Goal: Information Seeking & Learning: Learn about a topic

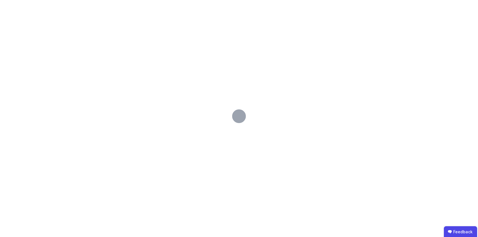
click at [193, 57] on div at bounding box center [239, 118] width 478 height 237
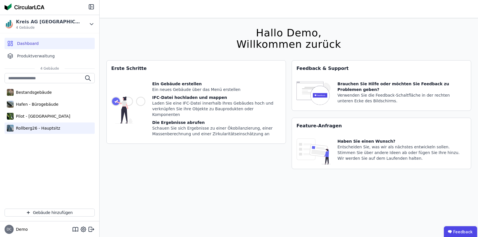
click at [20, 125] on div "Rollberg26 - Hauptsitz" at bounding box center [37, 128] width 46 height 6
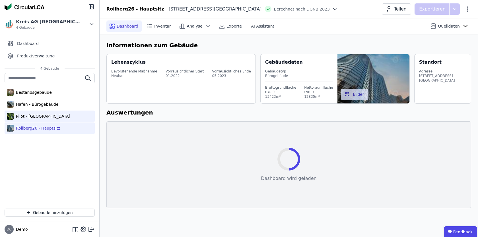
click at [46, 117] on div "Pilot - [GEOGRAPHIC_DATA]" at bounding box center [42, 117] width 57 height 6
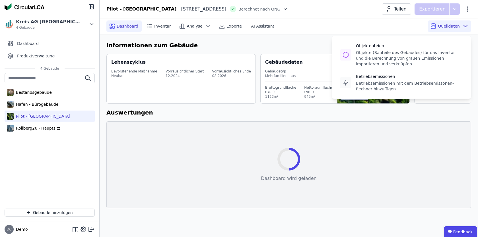
click at [455, 26] on span "Quelldaten" at bounding box center [449, 26] width 22 height 6
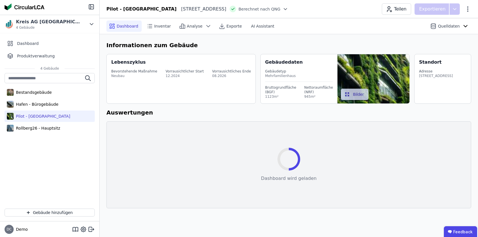
click at [355, 159] on div "Dashboard wird geladen Auswertung neu laden" at bounding box center [288, 164] width 365 height 87
click at [286, 10] on icon at bounding box center [285, 9] width 6 height 6
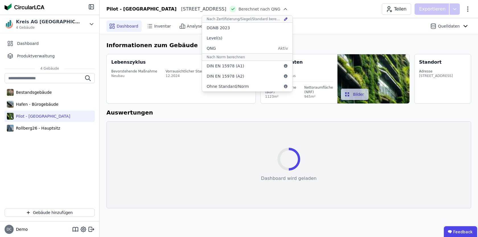
click at [311, 32] on div "Dashboard Inventar Analyse Exporte AI Assistant" at bounding box center [214, 25] width 217 height 11
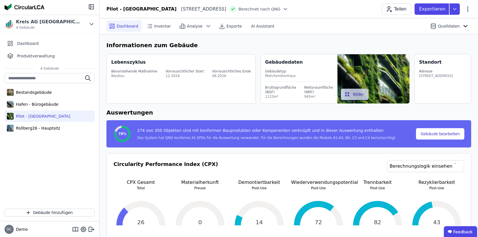
click at [286, 9] on icon at bounding box center [285, 9] width 6 height 6
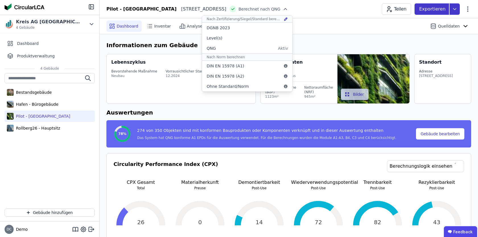
click at [456, 7] on icon at bounding box center [454, 8] width 10 height 11
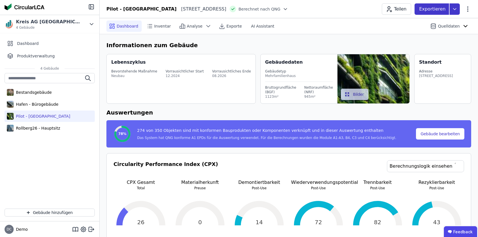
click at [438, 10] on p "Exportieren" at bounding box center [433, 9] width 28 height 7
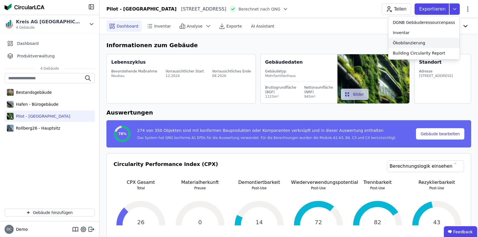
click at [429, 41] on div "Ökobilanzierung" at bounding box center [423, 43] width 71 height 10
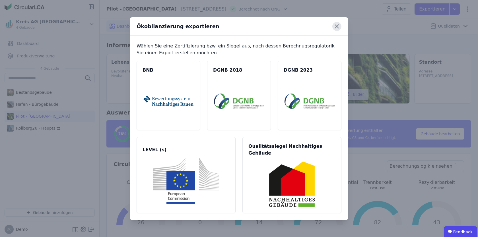
click at [339, 31] on icon at bounding box center [336, 26] width 9 height 9
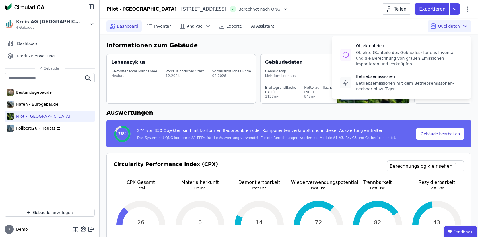
click at [463, 24] on icon at bounding box center [465, 26] width 7 height 7
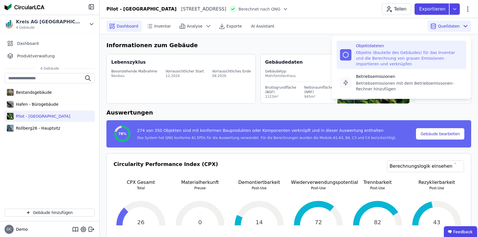
click at [423, 58] on div "Objekte (Bauteile des Gebäudes) für das Inventar und die Berechnung von grauen …" at bounding box center [409, 58] width 107 height 17
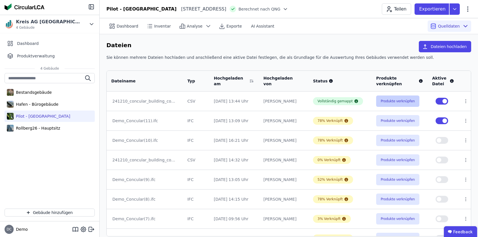
click at [390, 100] on button "Produkte verknüpfen" at bounding box center [397, 101] width 43 height 11
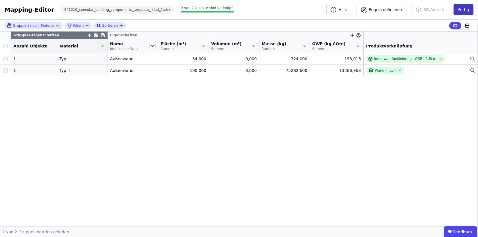
click at [466, 9] on button "Fertig" at bounding box center [463, 9] width 20 height 11
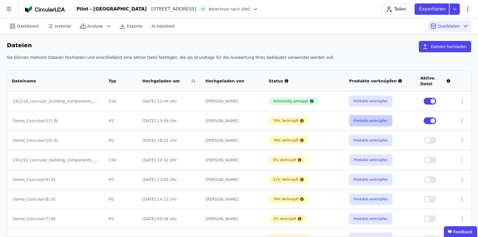
click at [379, 117] on button "Produkte verknüpfen" at bounding box center [370, 120] width 43 height 11
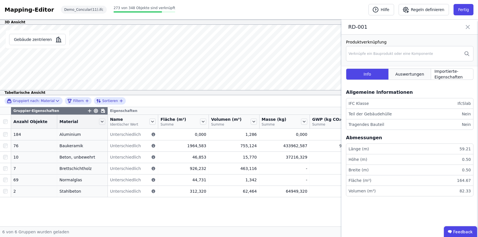
click at [418, 75] on span "Auswertungen" at bounding box center [409, 74] width 29 height 6
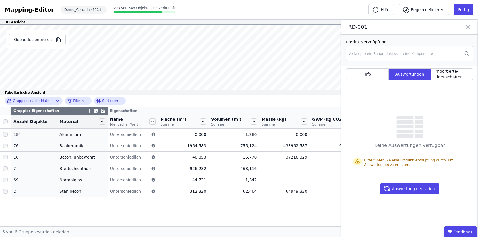
click at [466, 30] on icon at bounding box center [467, 27] width 7 height 8
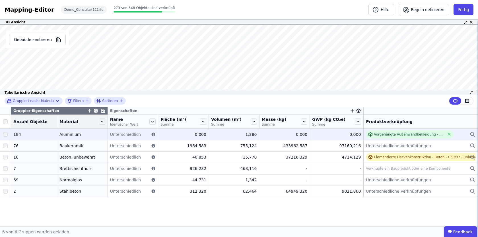
click at [346, 135] on div "0,000" at bounding box center [336, 135] width 49 height 6
click at [382, 134] on div "Vorgehängte Außenwandbekleidung - Aluminium" at bounding box center [409, 134] width 71 height 5
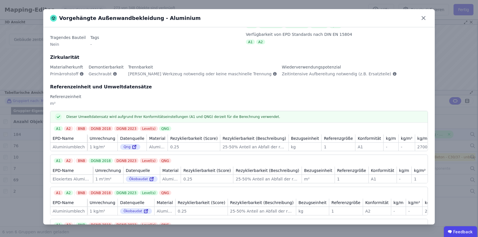
scroll to position [67, 0]
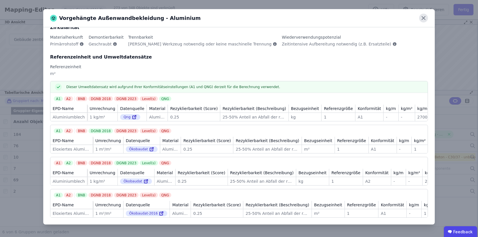
click at [425, 18] on icon at bounding box center [423, 18] width 9 height 9
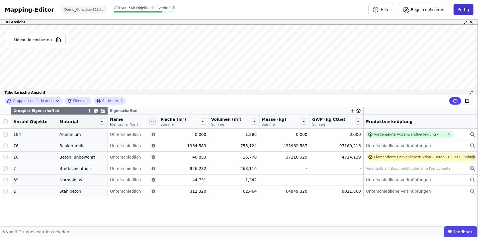
click at [466, 12] on button "Fertig" at bounding box center [463, 9] width 20 height 11
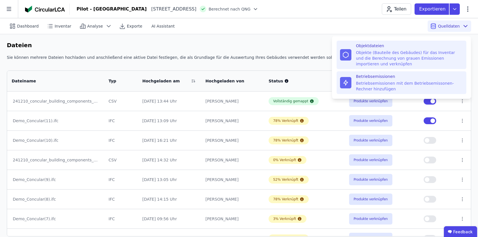
click at [438, 76] on div "Betriebsemissionen" at bounding box center [409, 77] width 107 height 6
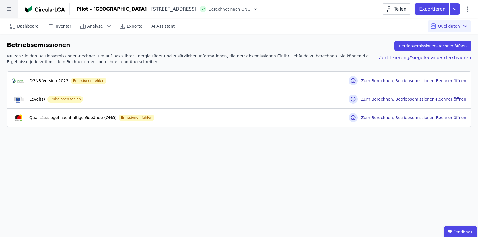
click at [9, 10] on icon at bounding box center [9, 9] width 18 height 18
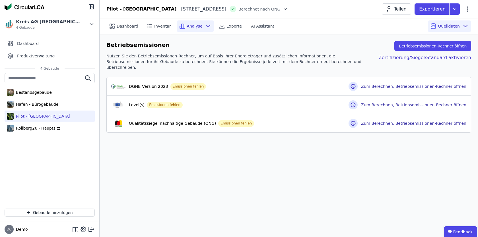
click at [197, 24] on span "Analyse" at bounding box center [195, 26] width 16 height 6
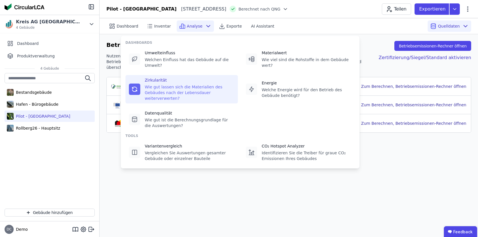
click at [201, 86] on div "Wie gut lassen sich die Materialien des Gebäudes nach der Lebensdauer weiterver…" at bounding box center [190, 92] width 90 height 17
